Goal: Information Seeking & Learning: Check status

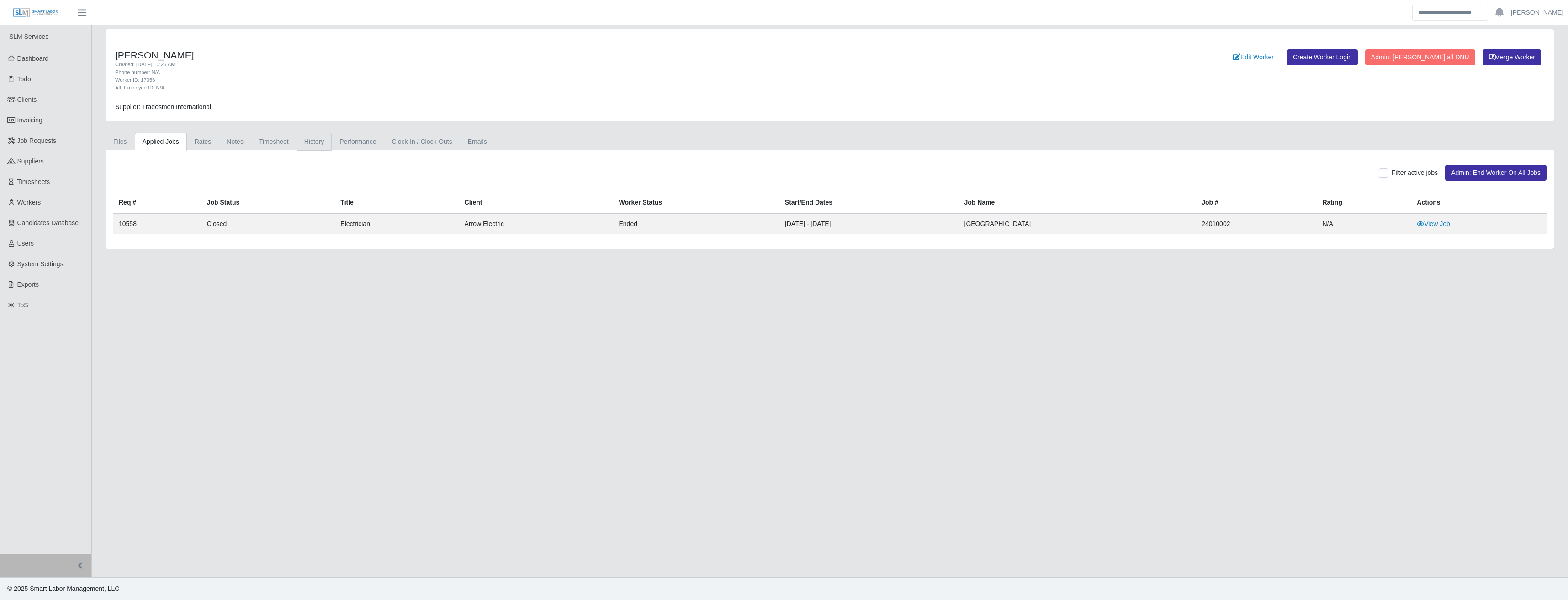
click at [311, 144] on link "History" at bounding box center [314, 141] width 36 height 18
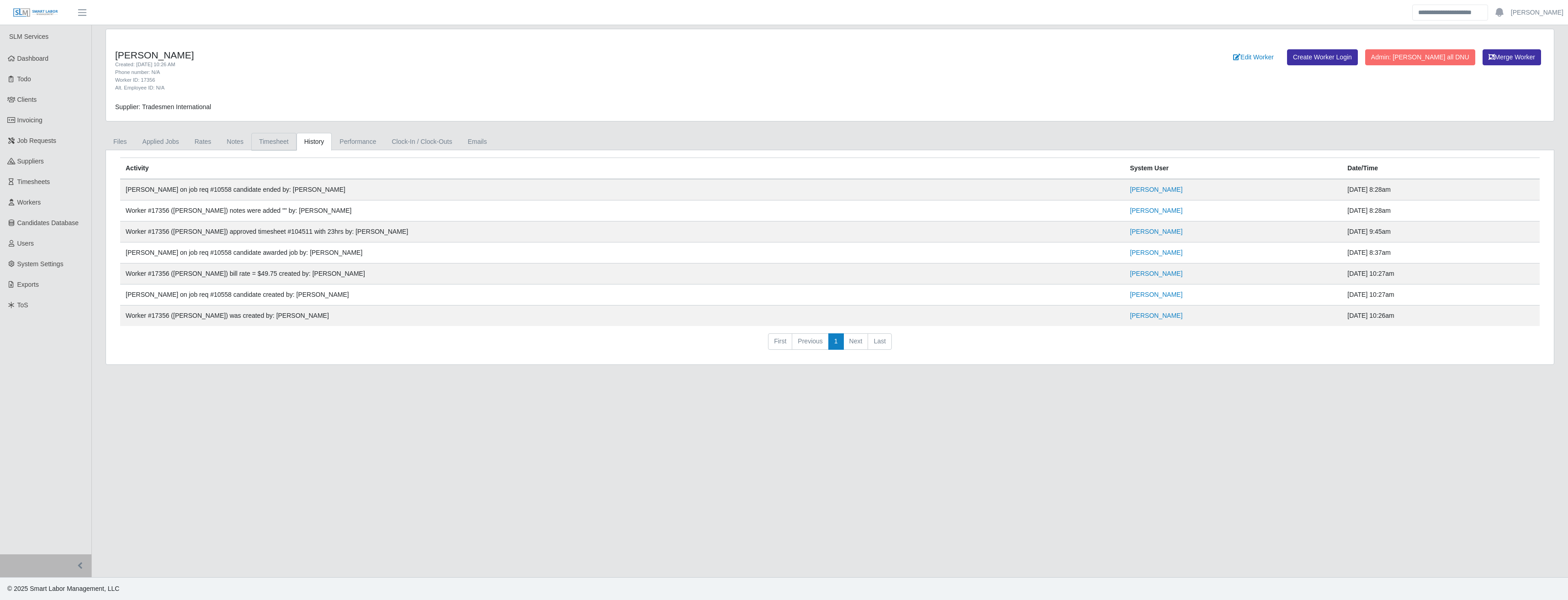
click at [269, 140] on link "Timesheet" at bounding box center [273, 141] width 45 height 18
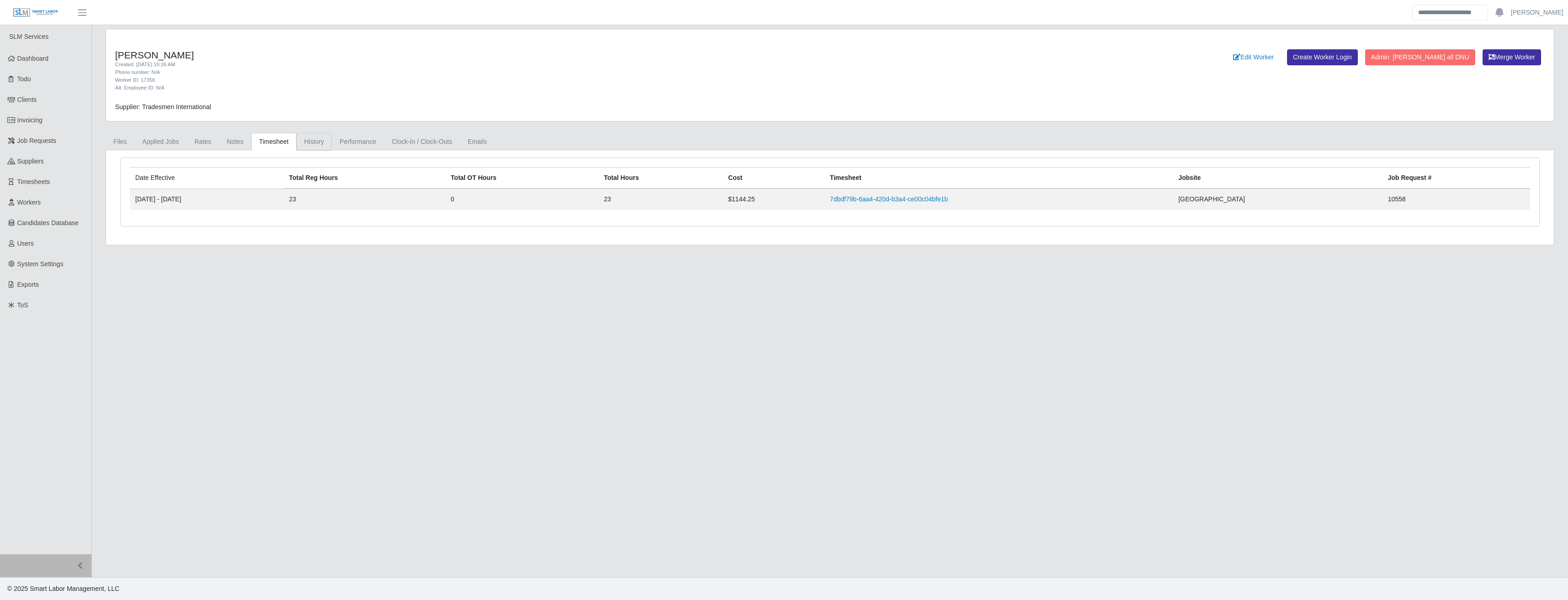
click at [313, 140] on link "History" at bounding box center [314, 141] width 36 height 18
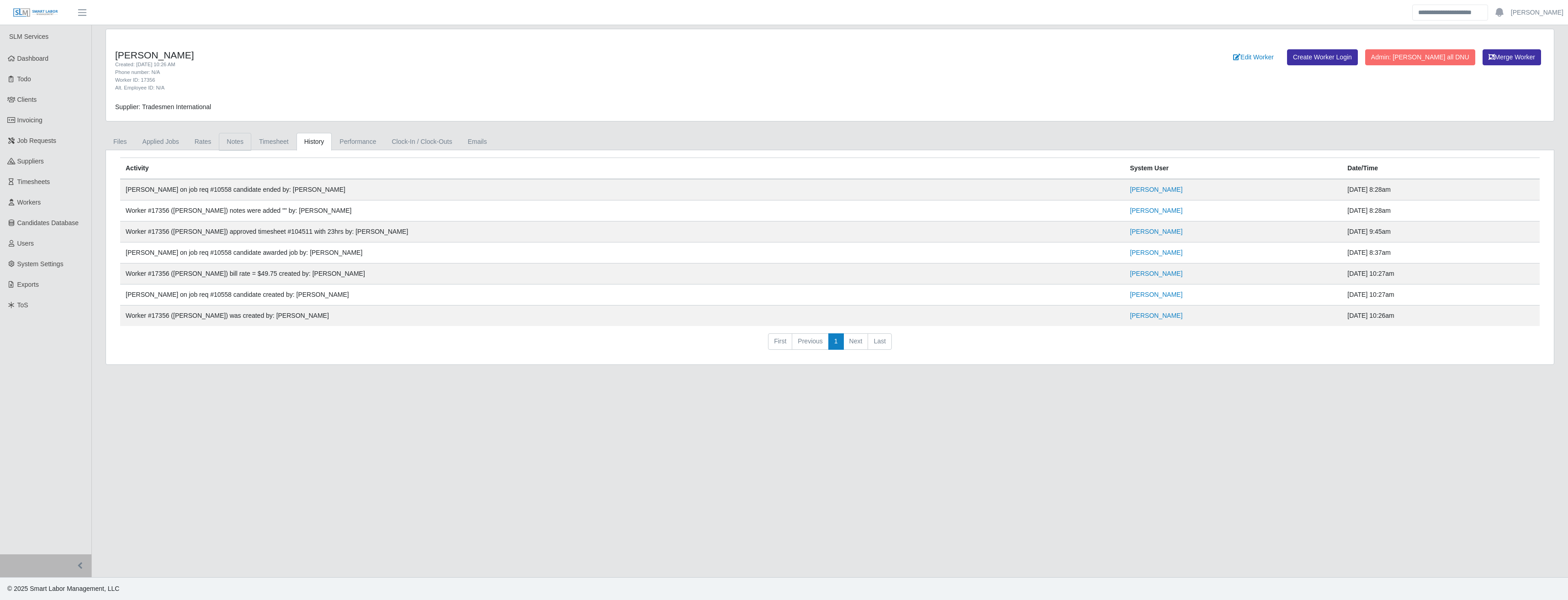
click at [238, 140] on link "Notes" at bounding box center [235, 141] width 33 height 18
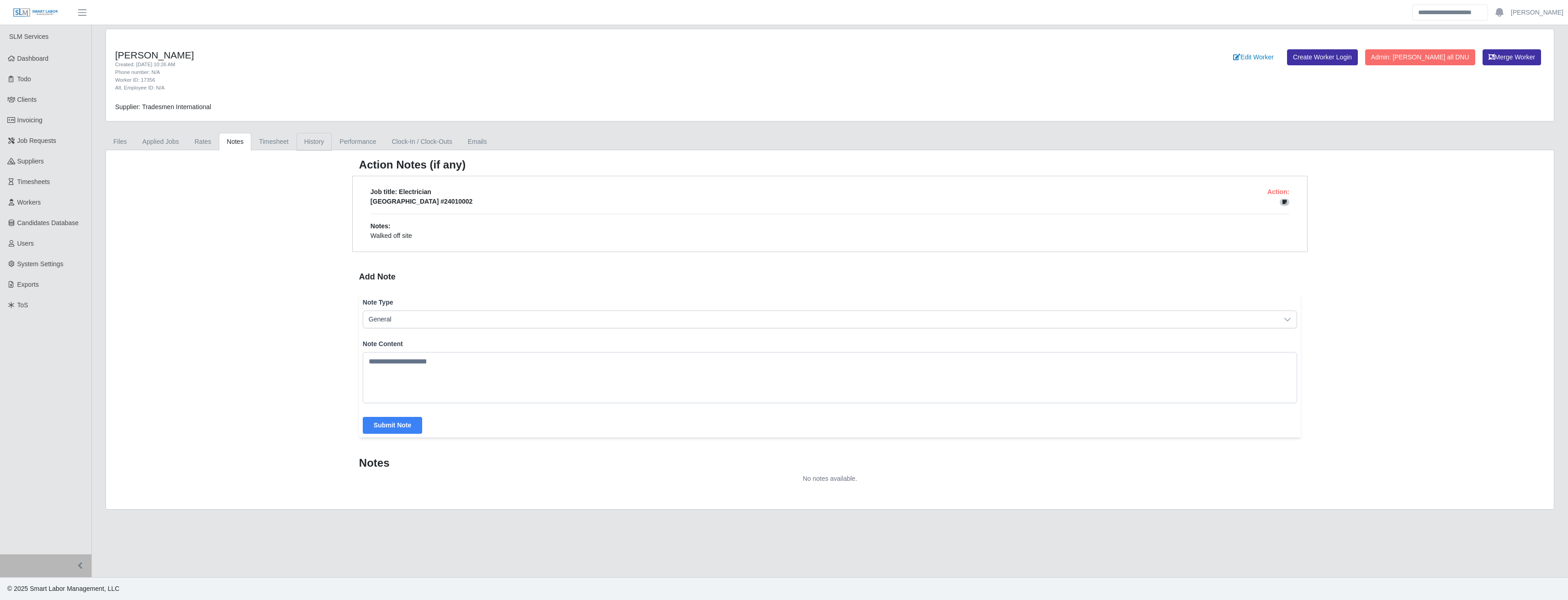
click at [315, 143] on link "History" at bounding box center [314, 141] width 36 height 18
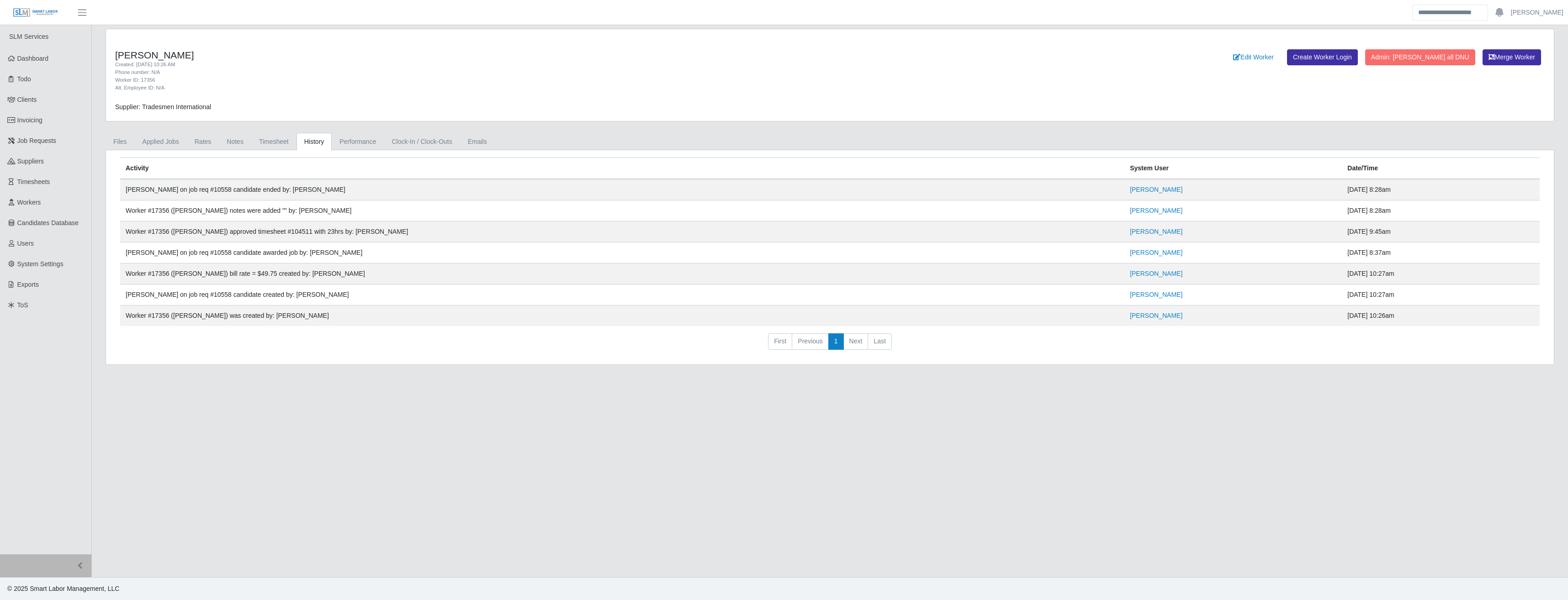
drag, startPoint x: 1371, startPoint y: 195, endPoint x: 431, endPoint y: 172, distance: 940.3
click at [431, 172] on table "Activity System User Date/Time [PERSON_NAME] on job req #10558 candidate ended …" at bounding box center [830, 242] width 1419 height 169
click at [224, 170] on th "Activity" at bounding box center [622, 169] width 1004 height 22
drag, startPoint x: 120, startPoint y: 156, endPoint x: 1351, endPoint y: 194, distance: 1231.6
click at [1351, 194] on div "Activity System User Date/Time [PERSON_NAME] on job req #10558 candidate ended …" at bounding box center [830, 257] width 1448 height 214
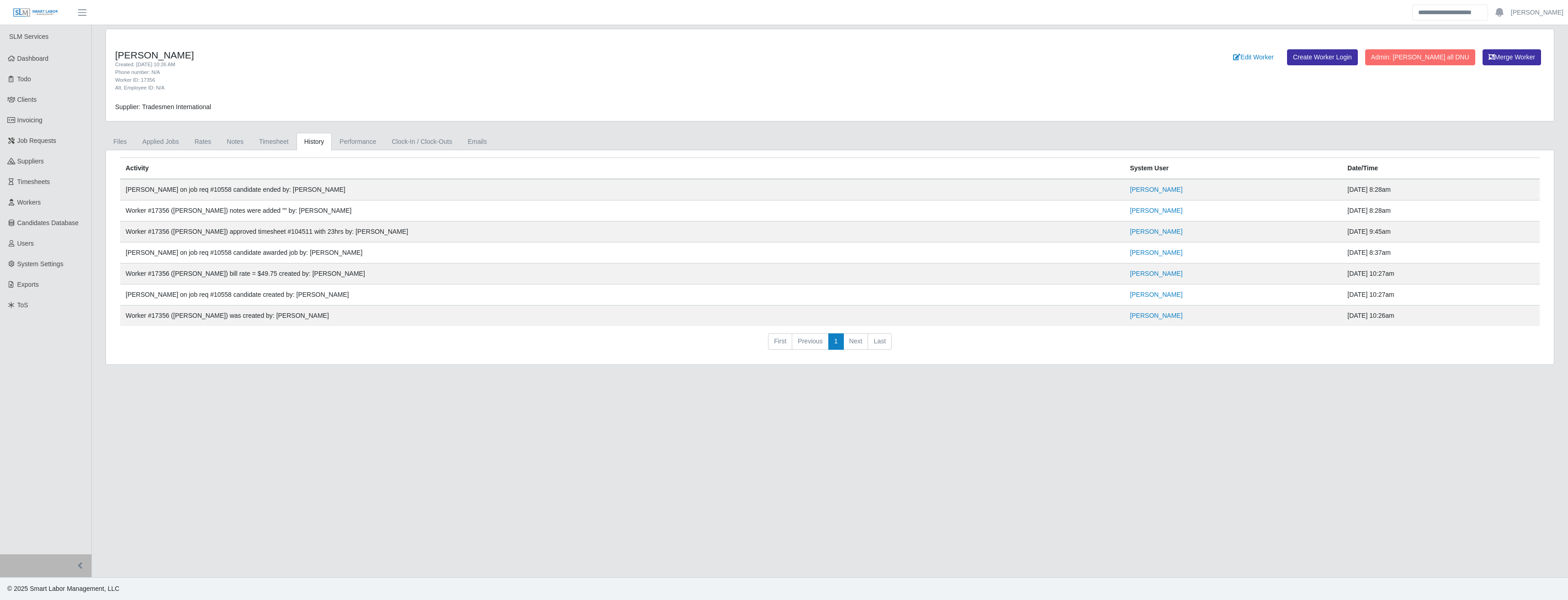
drag, startPoint x: 1351, startPoint y: 194, endPoint x: 1328, endPoint y: 190, distance: 23.3
copy div "Activity System User Date/Time [PERSON_NAME] on job req #10558 candidate ended …"
